Goal: Check status: Check status

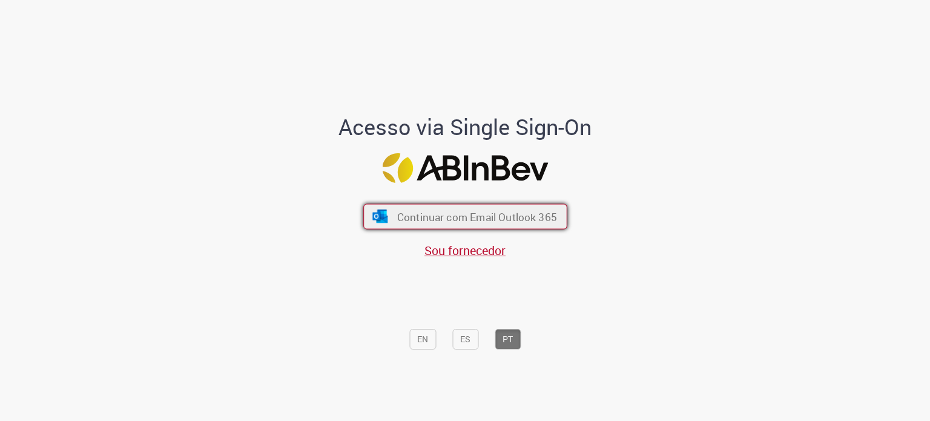
click at [433, 220] on span "Continuar com Email Outlook 365" at bounding box center [477, 216] width 160 height 14
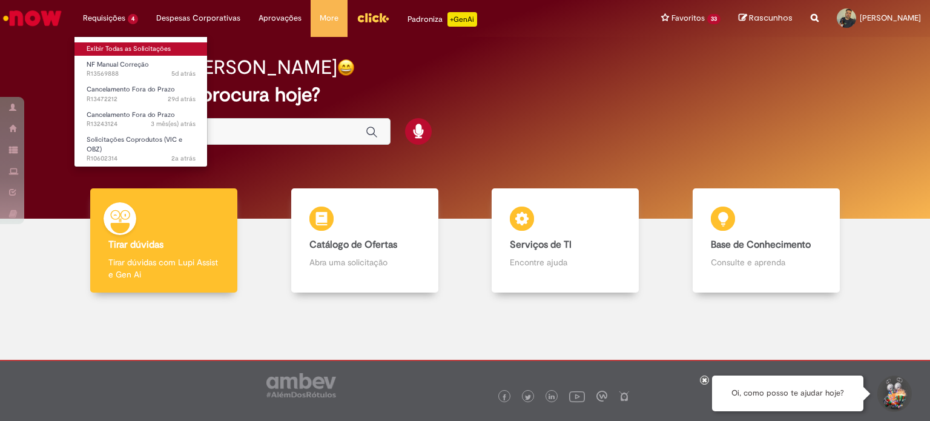
click at [125, 47] on link "Exibir Todas as Solicitações" at bounding box center [140, 48] width 133 height 13
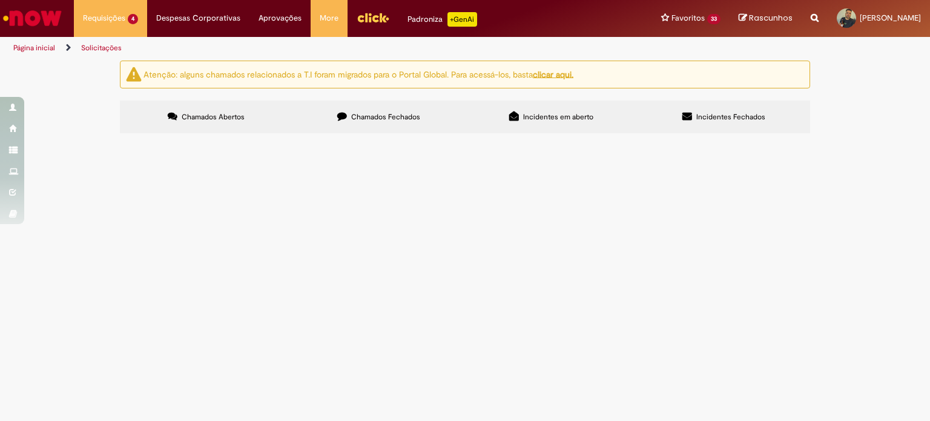
click at [353, 111] on label "Chamados Fechados" at bounding box center [378, 117] width 173 height 33
click at [0, 0] on link at bounding box center [0, 0] width 0 height 0
click at [0, 0] on icon at bounding box center [0, 0] width 0 height 0
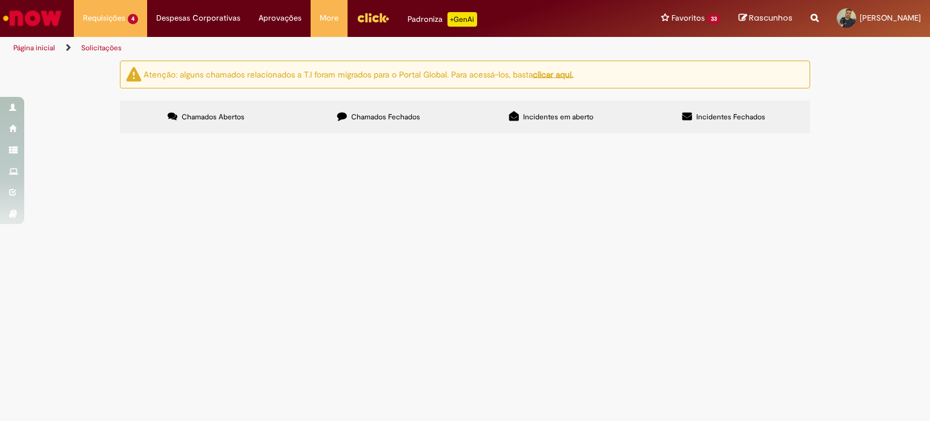
scroll to position [881, 0]
click at [0, 0] on link at bounding box center [0, 0] width 0 height 0
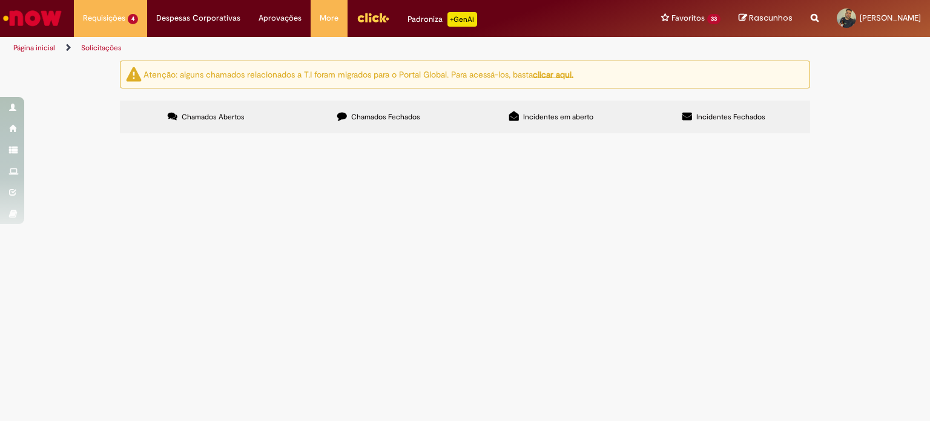
click at [0, 0] on link at bounding box center [0, 0] width 0 height 0
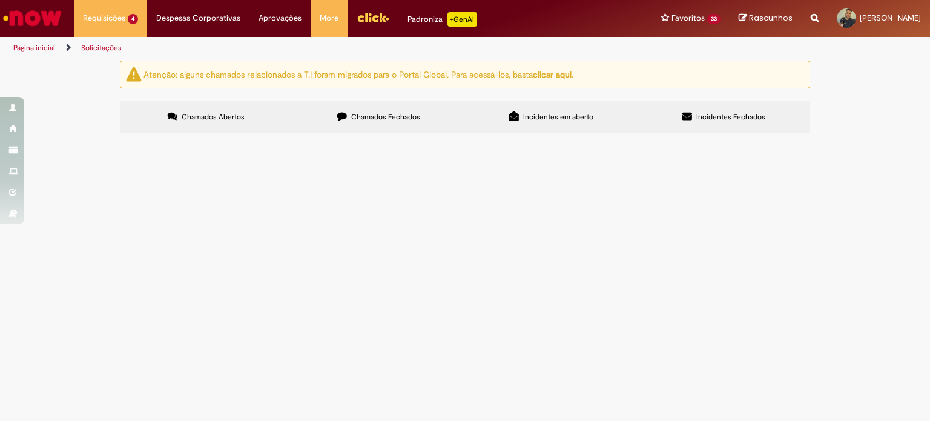
click at [0, 0] on link at bounding box center [0, 0] width 0 height 0
click at [0, 0] on icon at bounding box center [0, 0] width 0 height 0
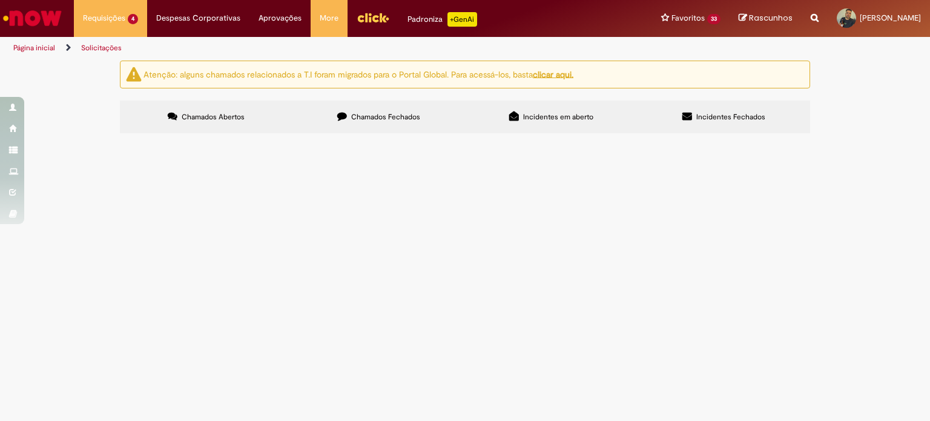
scroll to position [988, 0]
click at [0, 0] on icon at bounding box center [0, 0] width 0 height 0
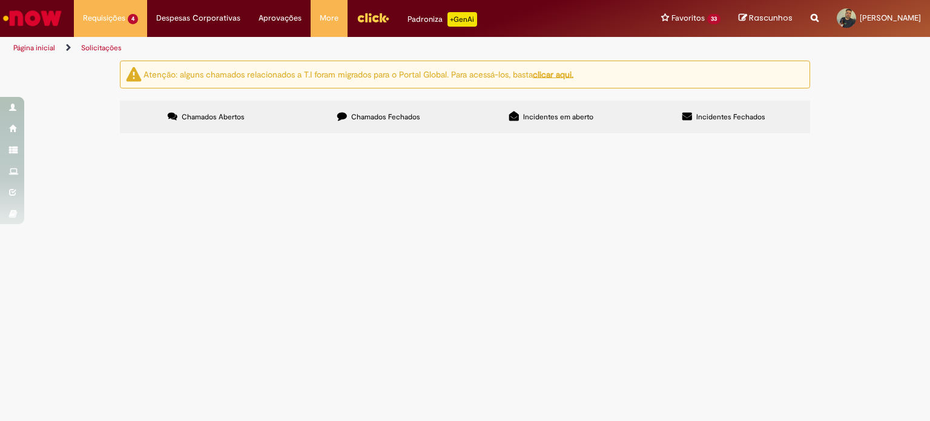
click at [0, 0] on icon at bounding box center [0, 0] width 0 height 0
